Goal: Task Accomplishment & Management: Manage account settings

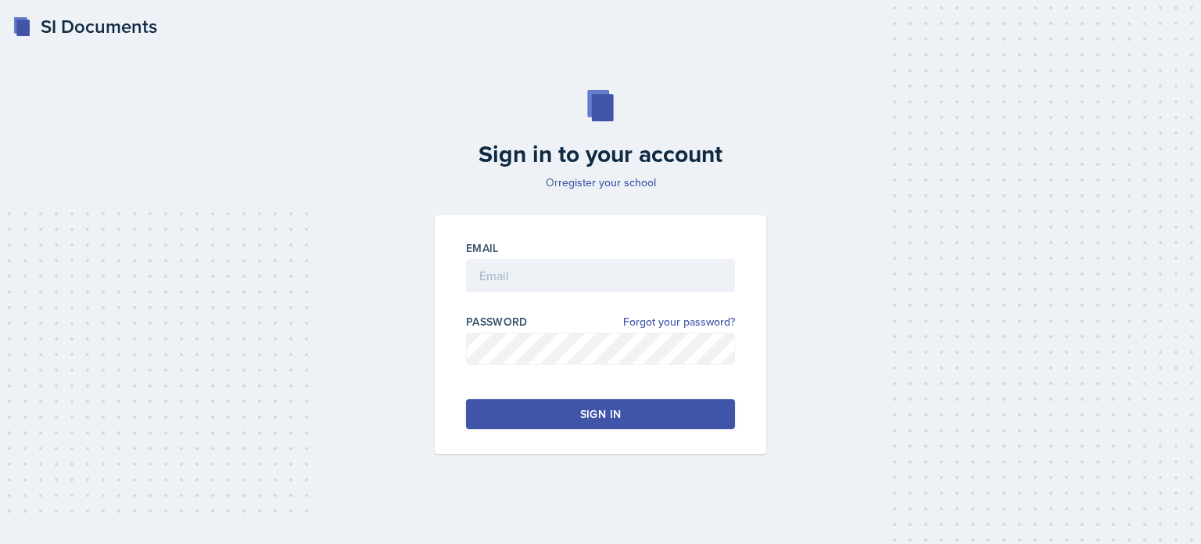
click at [529, 293] on div at bounding box center [600, 300] width 269 height 16
click at [526, 278] on input "email" at bounding box center [600, 275] width 269 height 33
type input "[EMAIL_ADDRESS][DOMAIN_NAME]"
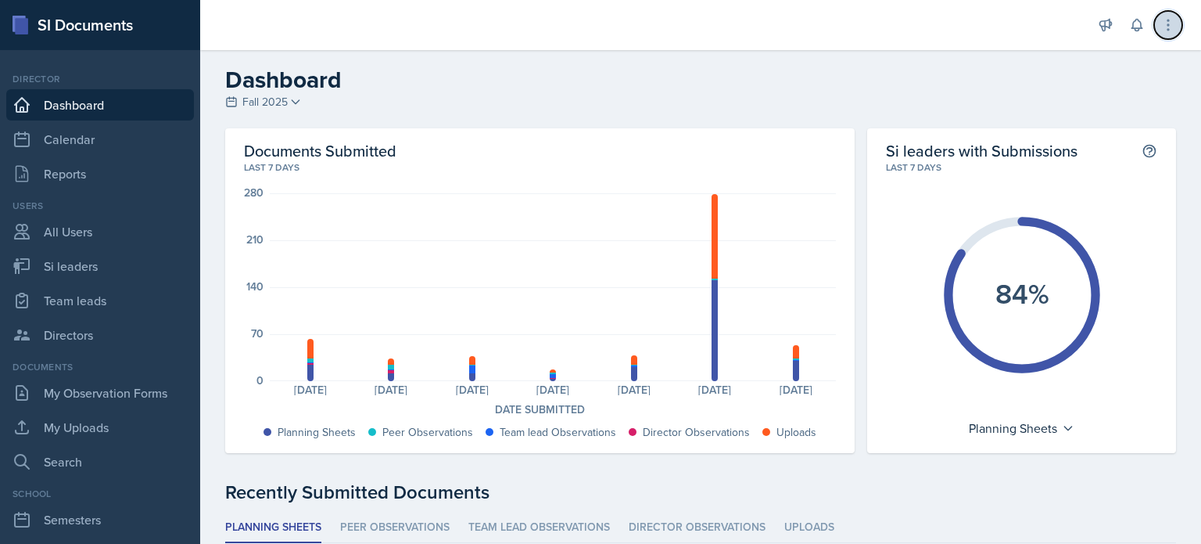
click at [1170, 22] on icon at bounding box center [1169, 25] width 16 height 16
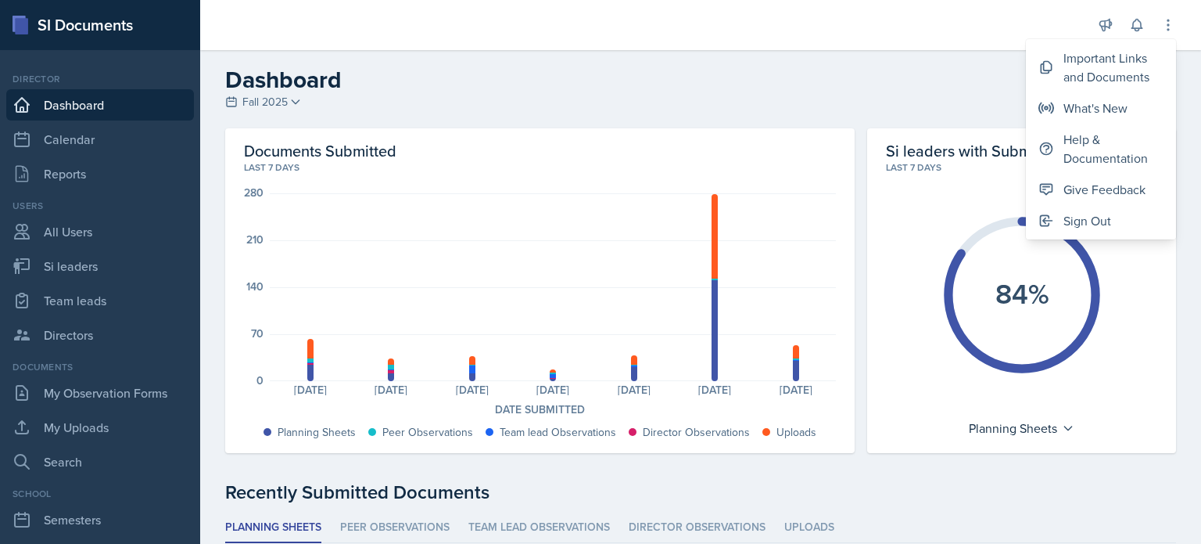
click at [56, 115] on link "Dashboard" at bounding box center [100, 104] width 188 height 31
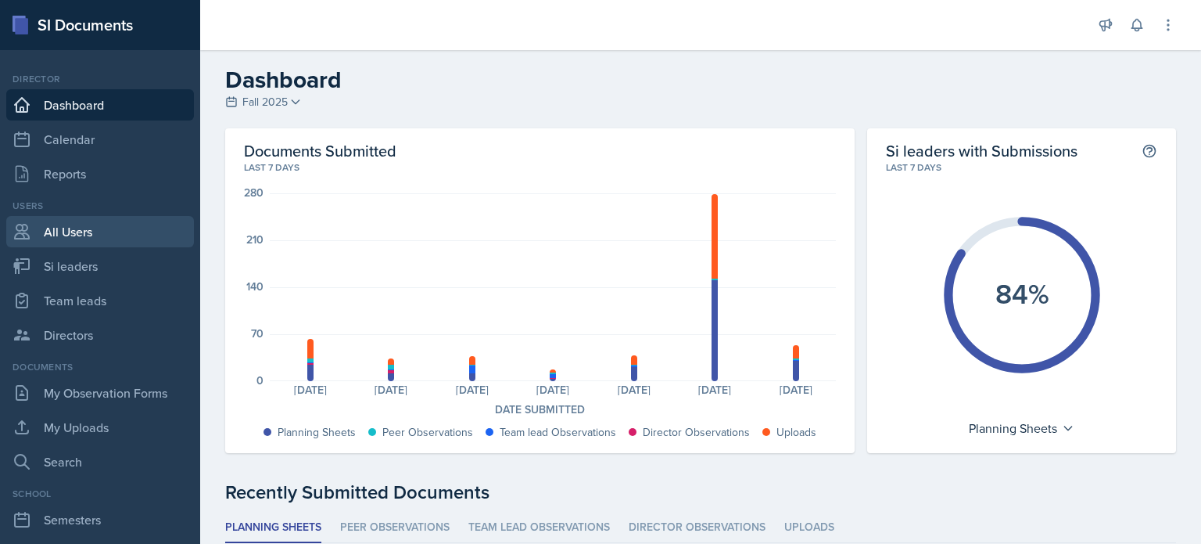
click at [63, 234] on link "All Users" at bounding box center [100, 231] width 188 height 31
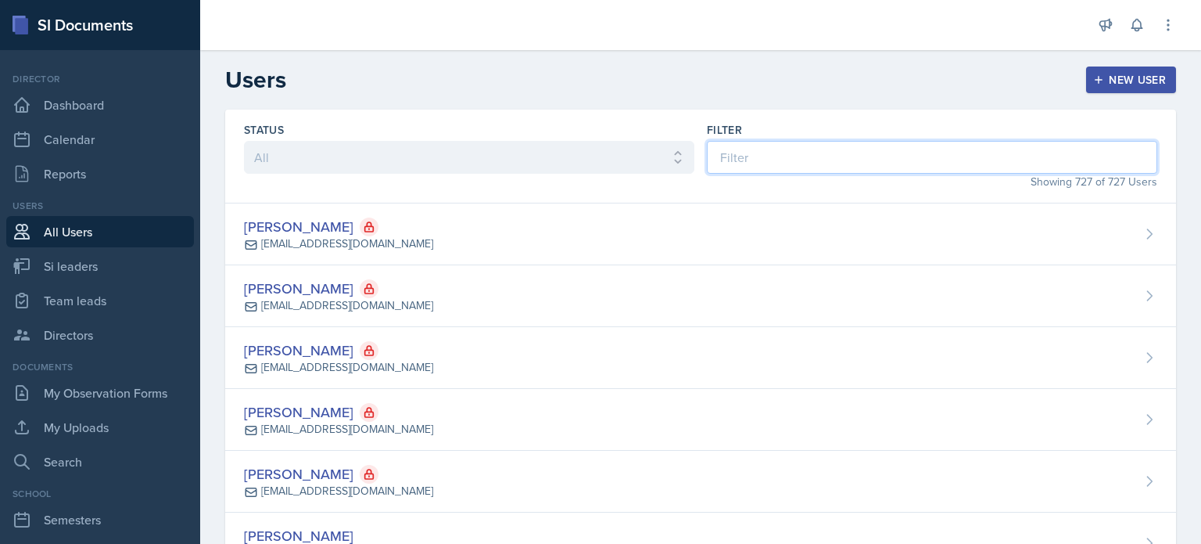
click at [804, 154] on input at bounding box center [932, 157] width 450 height 33
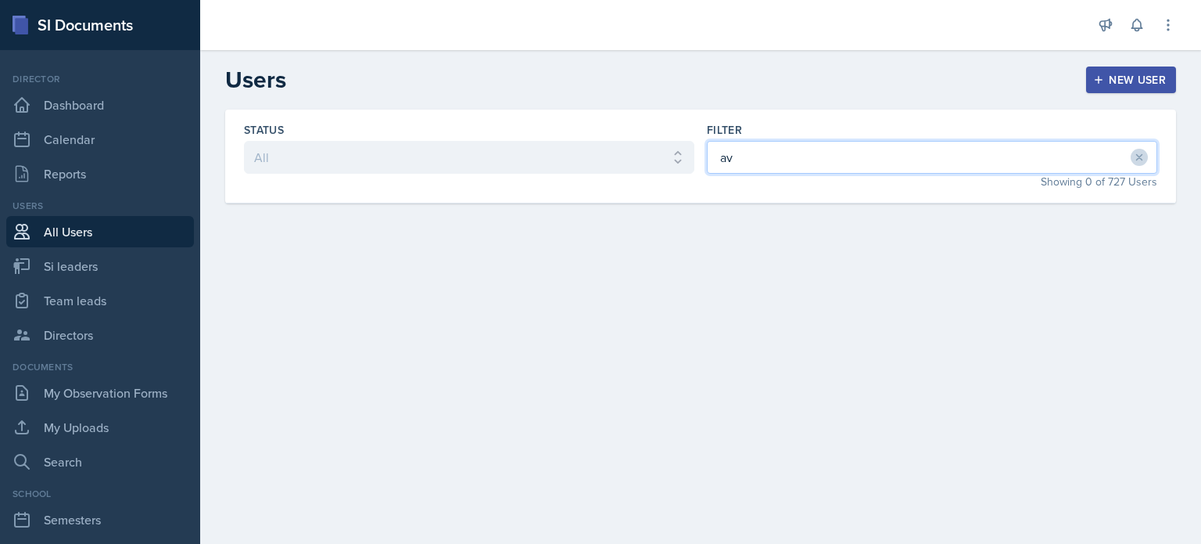
type input "a"
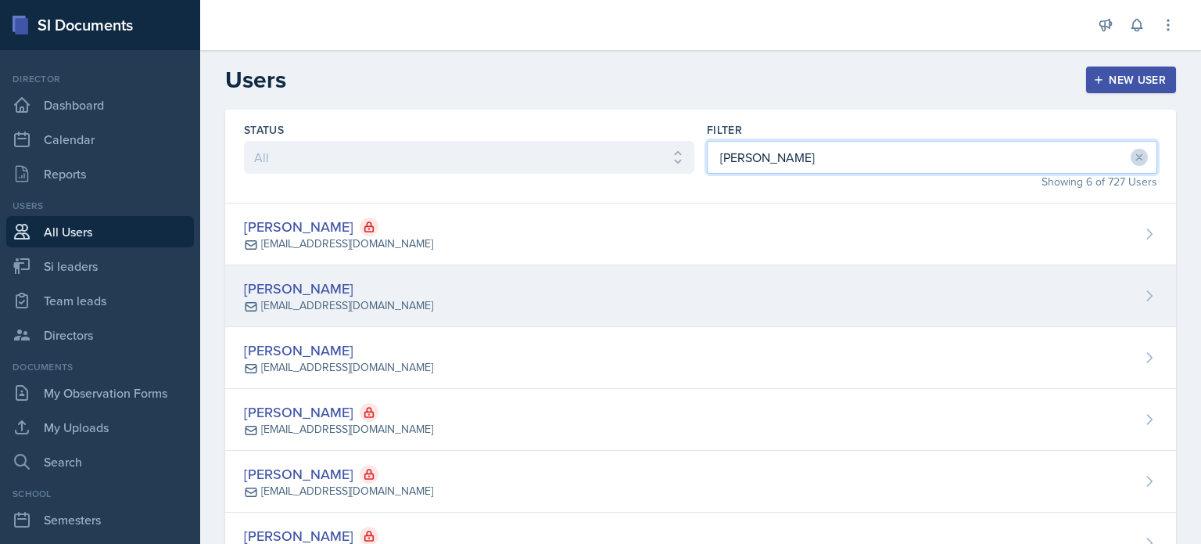
type input "[PERSON_NAME]"
click at [538, 285] on div "[PERSON_NAME] [EMAIL_ADDRESS][DOMAIN_NAME]" at bounding box center [700, 296] width 951 height 62
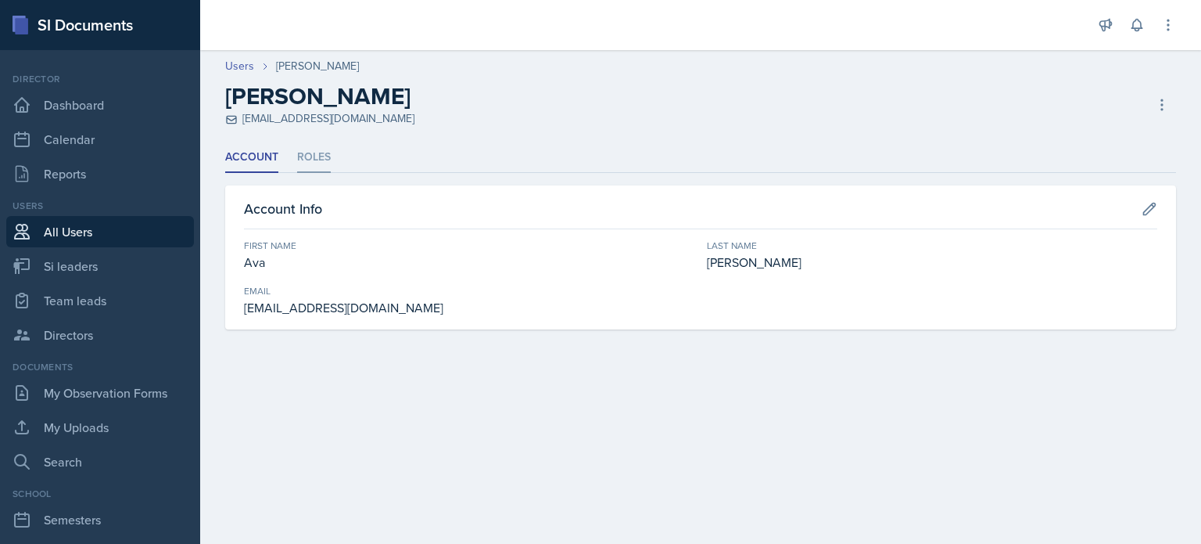
click at [309, 156] on li "Roles" at bounding box center [314, 157] width 34 height 30
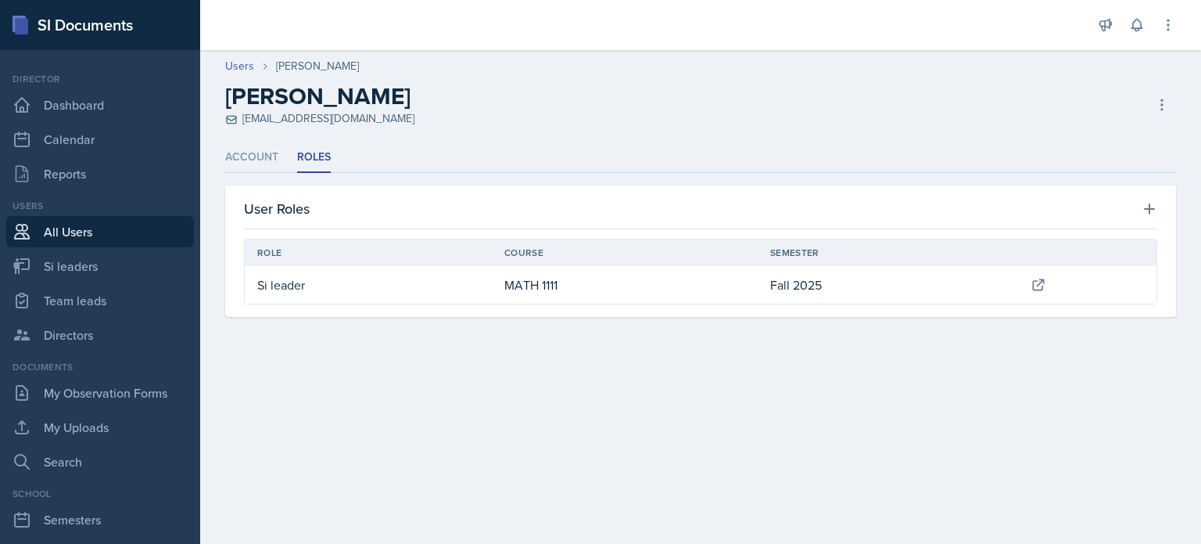
scroll to position [78, 0]
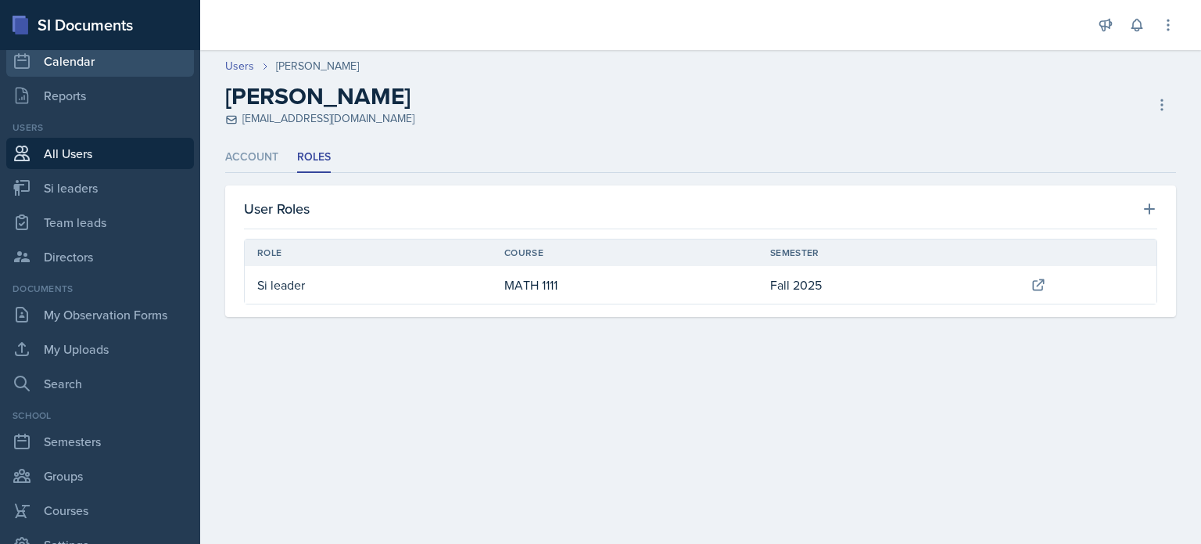
click at [71, 58] on link "Calendar" at bounding box center [100, 60] width 188 height 31
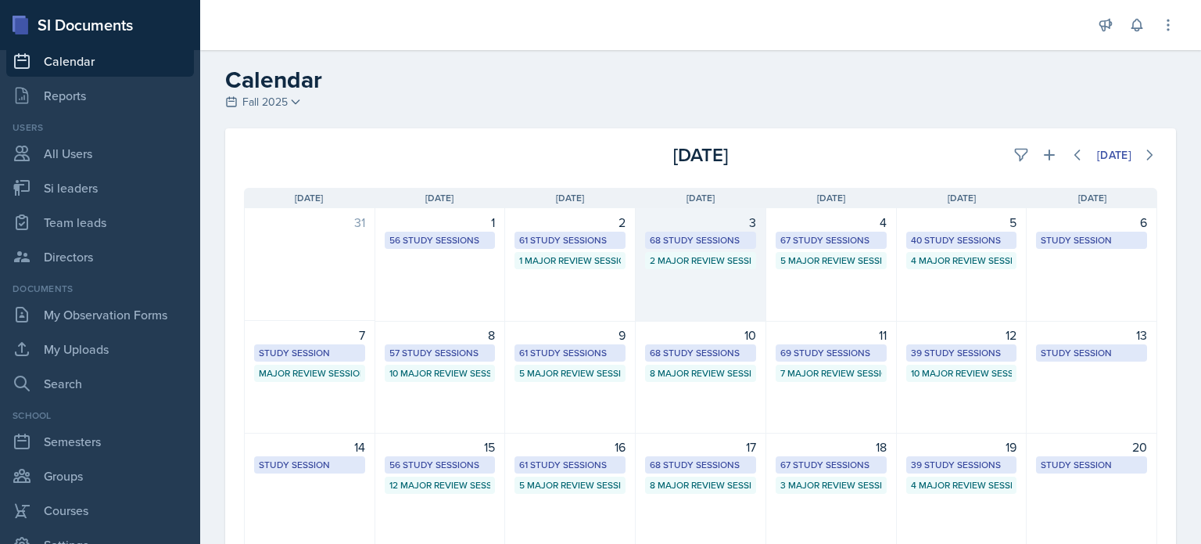
click at [714, 294] on div "3 68 Study Sessions 2 Major Review Sessions" at bounding box center [701, 264] width 131 height 113
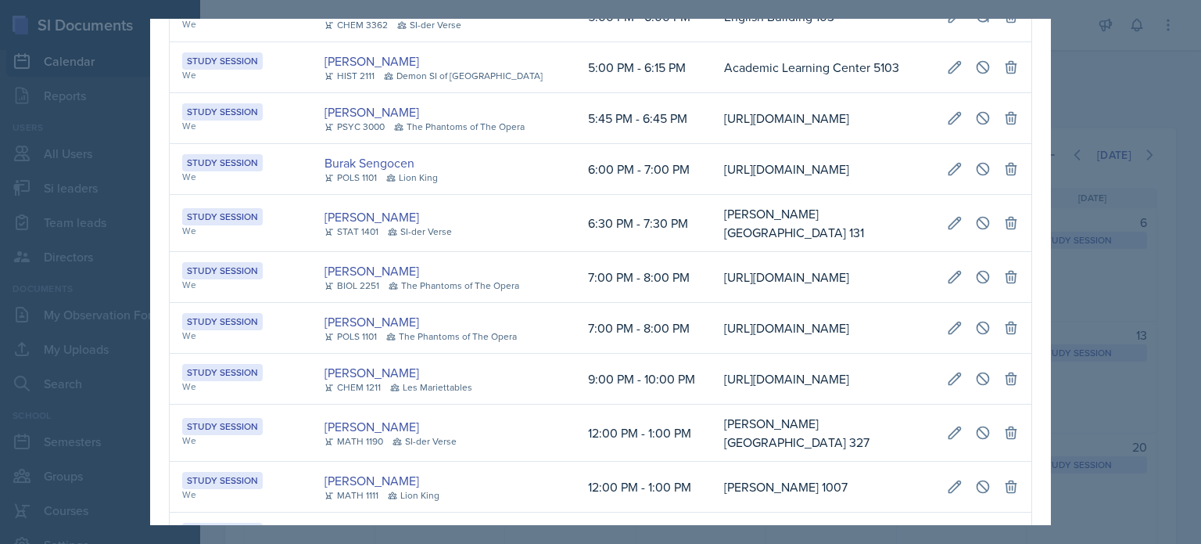
scroll to position [0, 352]
click at [947, 75] on icon at bounding box center [955, 67] width 16 height 16
select select "5"
select select "0"
select select "PM"
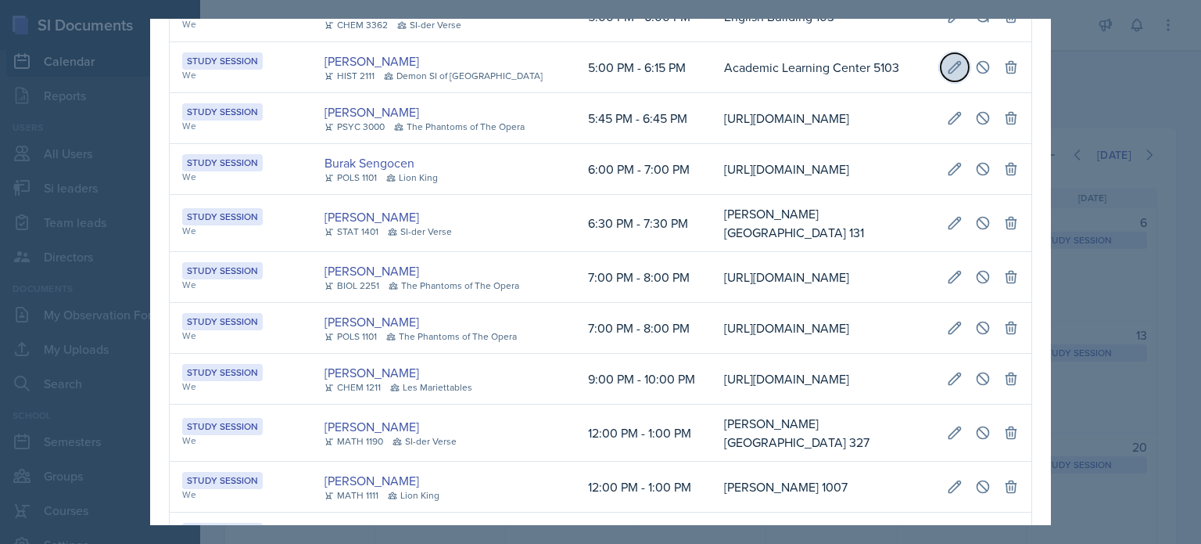
select select "6"
select select "15"
select select "PM"
type input "Academic Learning Center 5103"
select select "d66089cd-5ee7-4f89-a345-f1bdd1643066"
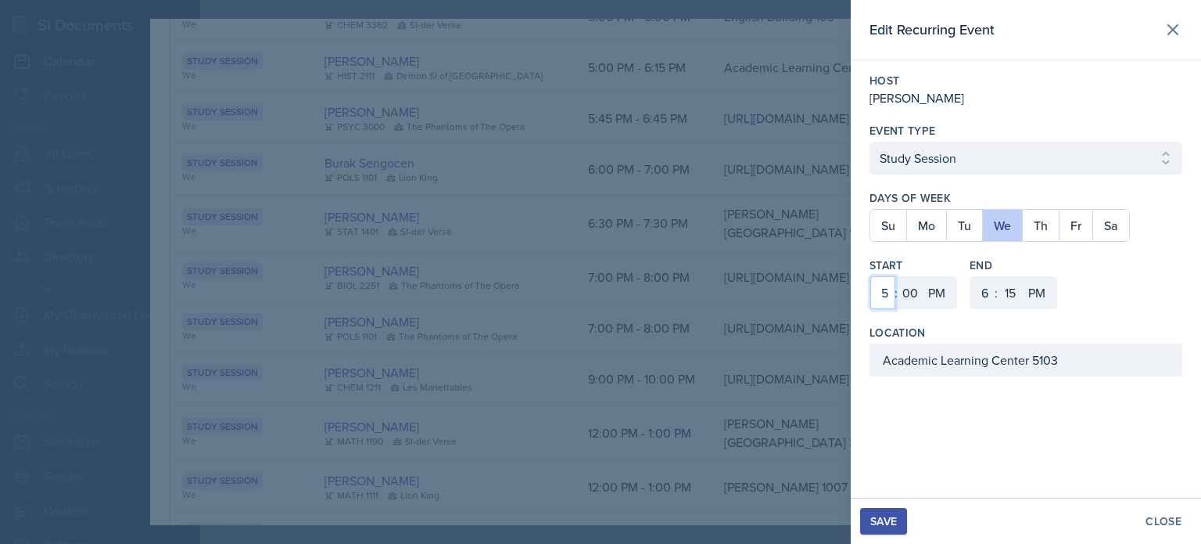
click at [886, 292] on select "1 2 3 4 5 6 7 8 9 10 11 12" at bounding box center [882, 292] width 25 height 33
select select "4"
click at [870, 276] on select "1 2 3 4 5 6 7 8 9 10 11 12" at bounding box center [882, 292] width 25 height 33
click at [910, 289] on select "00 05 10 15 20 25 30 35 40 45 50 55" at bounding box center [910, 292] width 25 height 33
select select "30"
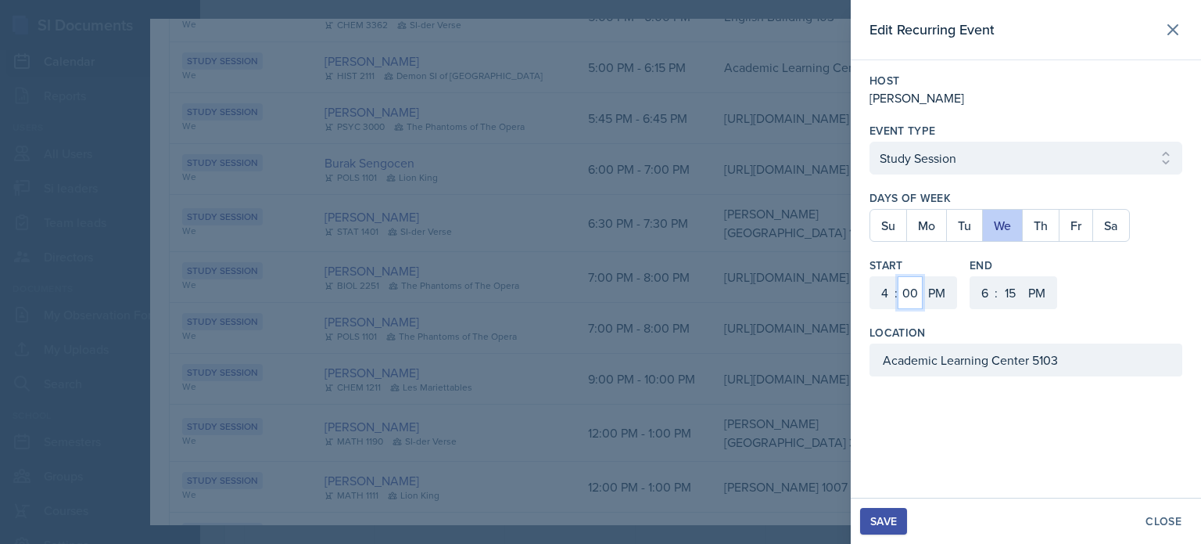
click at [898, 276] on select "00 05 10 15 20 25 30 35 40 45 50 55" at bounding box center [910, 292] width 25 height 33
click at [985, 293] on select "1 2 3 4 5 6 7 8 9 10 11 12" at bounding box center [983, 292] width 25 height 33
select select "5"
click at [971, 276] on select "1 2 3 4 5 6 7 8 9 10 11 12" at bounding box center [983, 292] width 25 height 33
click at [1013, 287] on select "00 05 10 15 20 25 30 35 40 45 50 55" at bounding box center [1010, 292] width 25 height 33
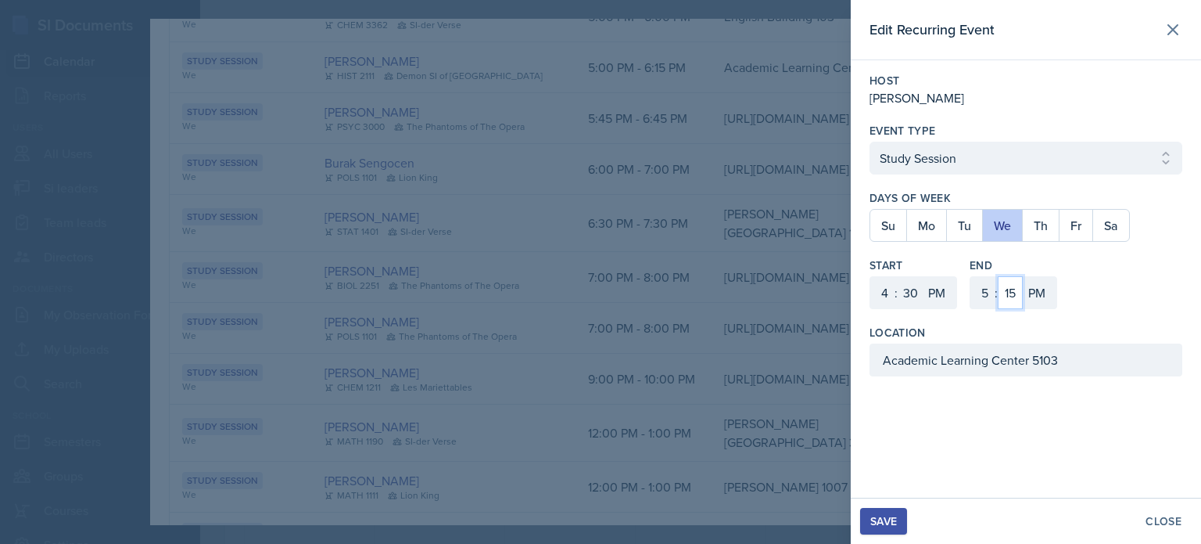
select select "30"
click at [998, 276] on select "00 05 10 15 20 25 30 35 40 45 50 55" at bounding box center [1010, 292] width 25 height 33
drag, startPoint x: 1089, startPoint y: 364, endPoint x: 779, endPoint y: 362, distance: 310.5
click at [779, 362] on div "Edit Recurring Event Host [PERSON_NAME] Event Type Select Event Type Study Sess…" at bounding box center [600, 272] width 1201 height 544
type input "[GEOGRAPHIC_DATA] 3029"
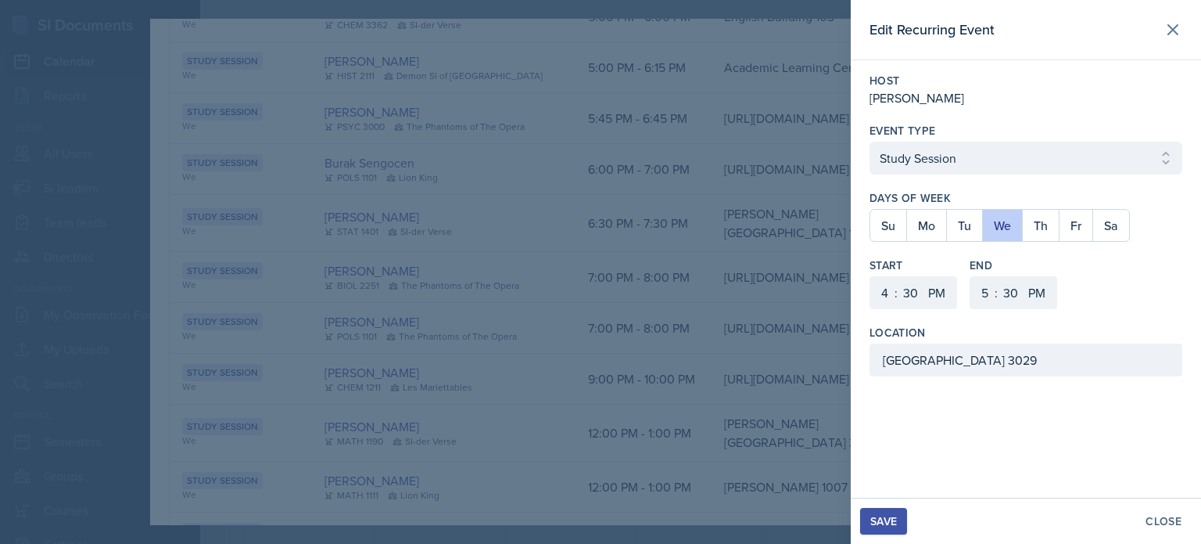
click at [886, 520] on div "Save" at bounding box center [883, 521] width 27 height 13
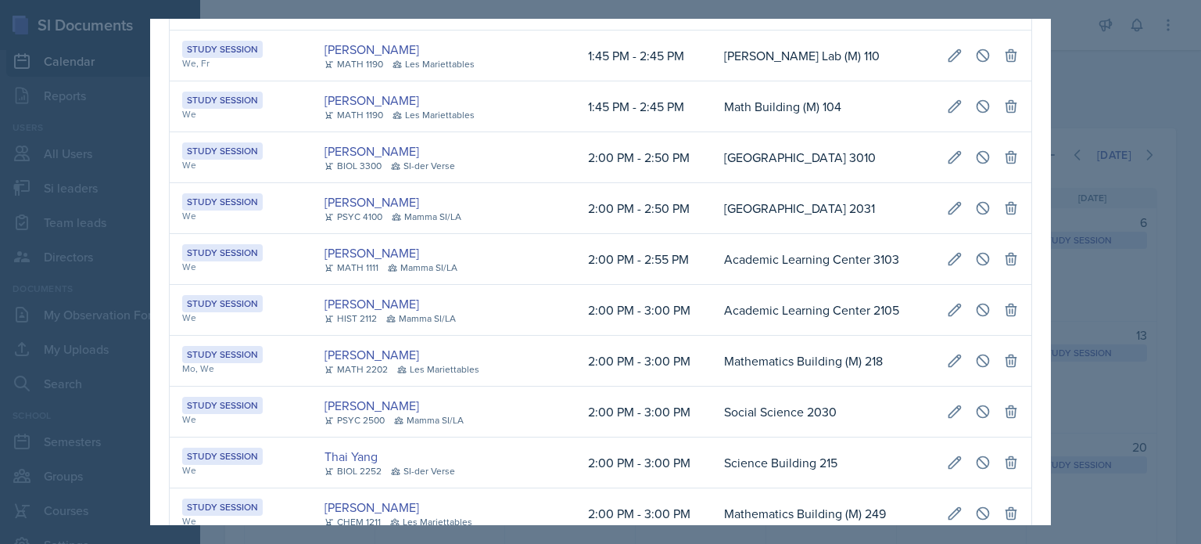
scroll to position [735, 0]
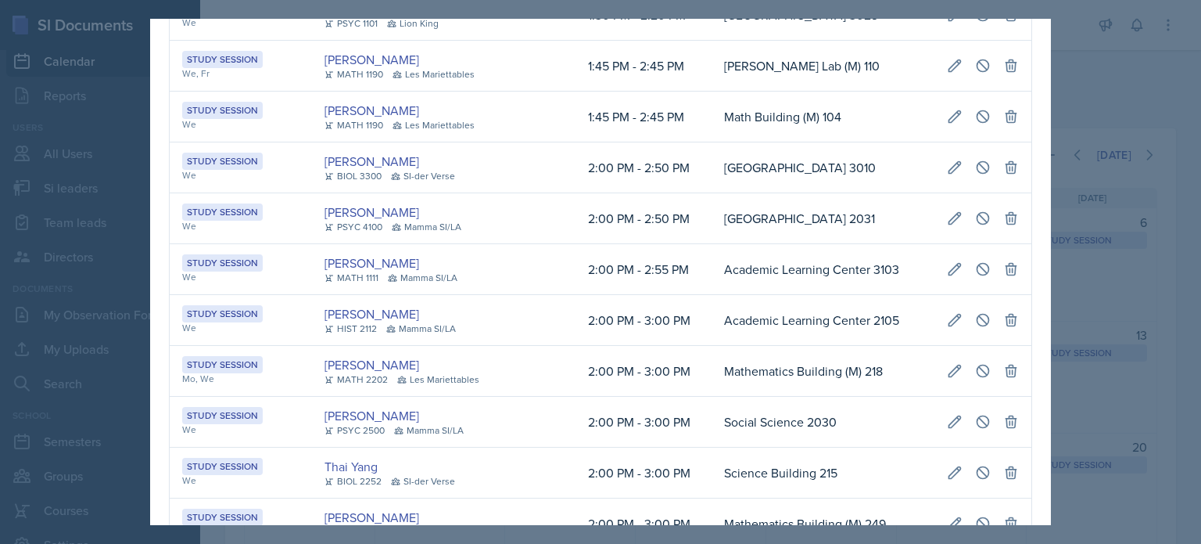
click at [1161, 77] on div at bounding box center [600, 272] width 1201 height 544
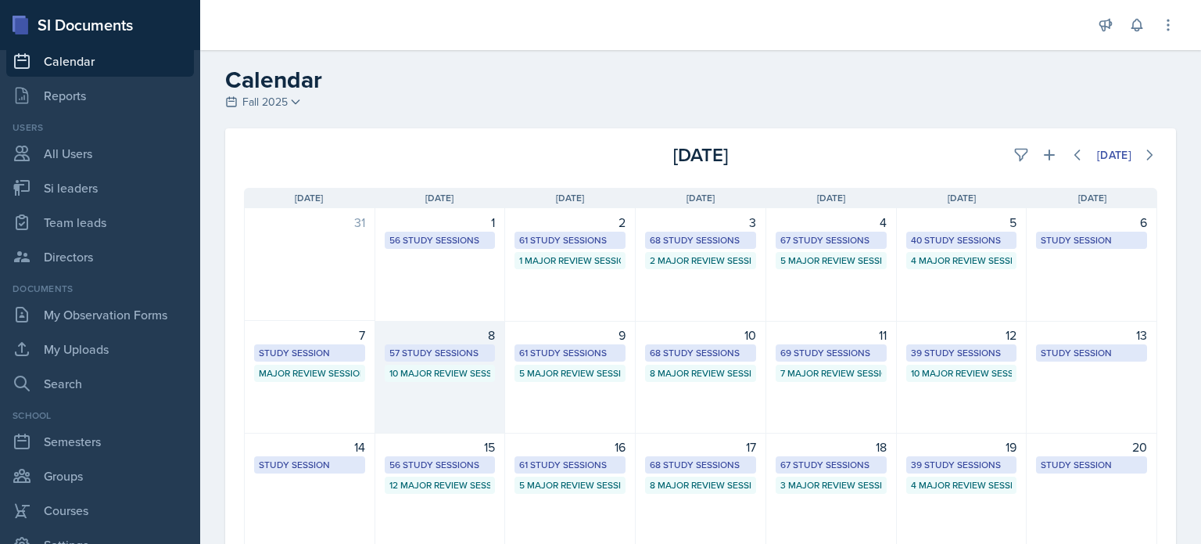
click at [425, 403] on div "8 57 Study Sessions 10 Major Review Sessions" at bounding box center [440, 377] width 131 height 113
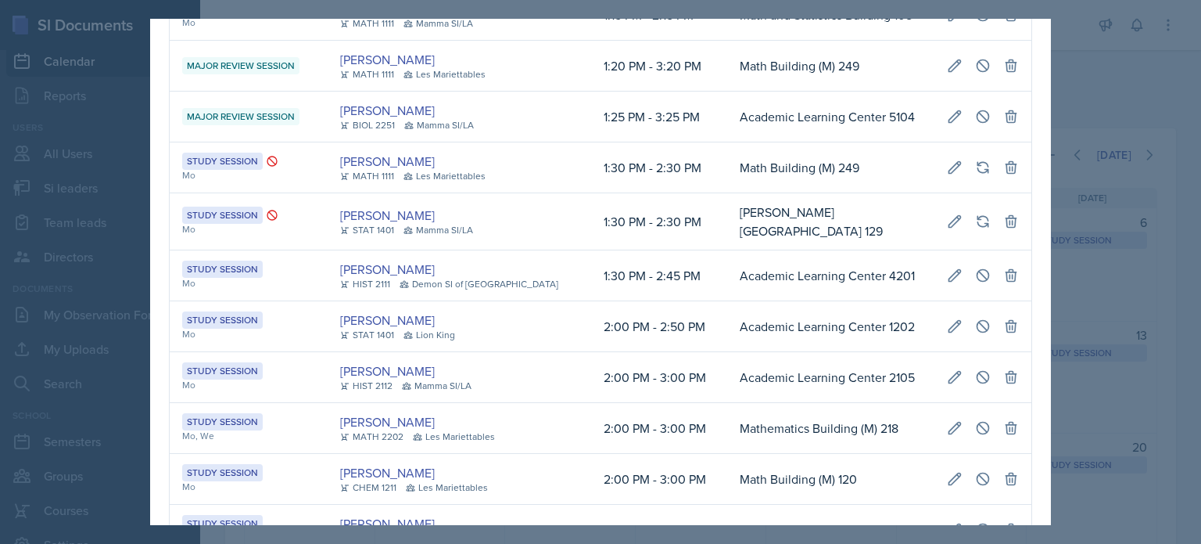
scroll to position [0, 0]
